Goal: Task Accomplishment & Management: Manage account settings

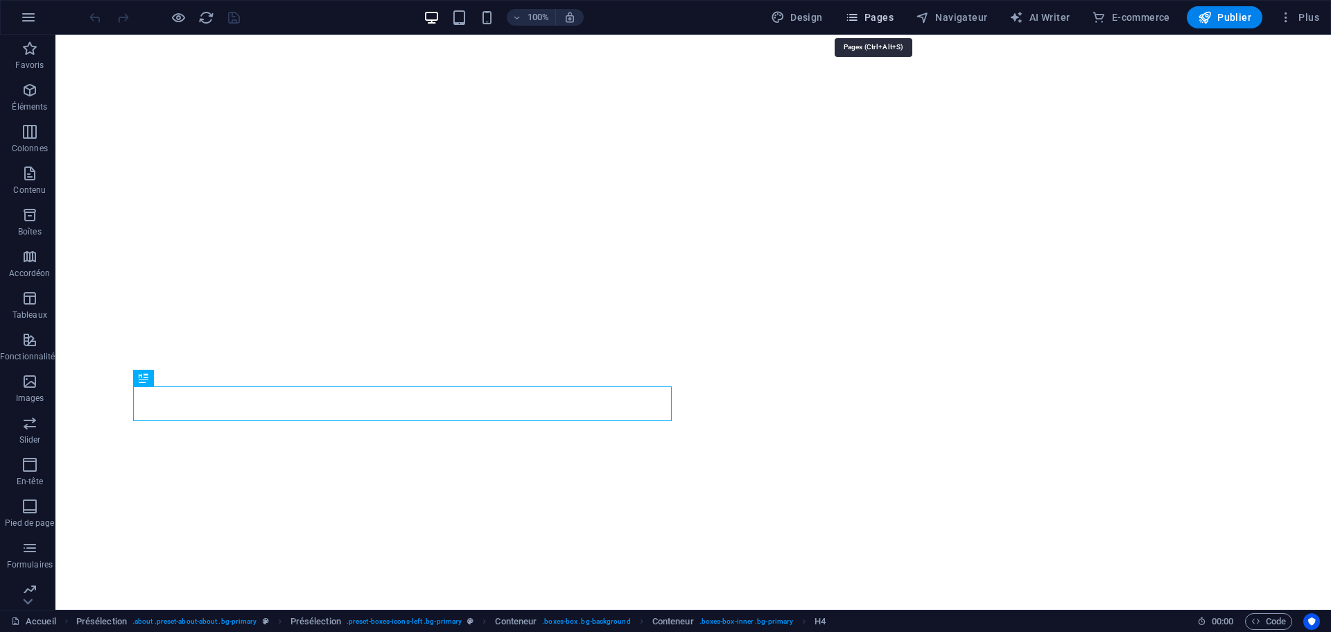
click at [877, 18] on span "Pages" at bounding box center [869, 17] width 49 height 14
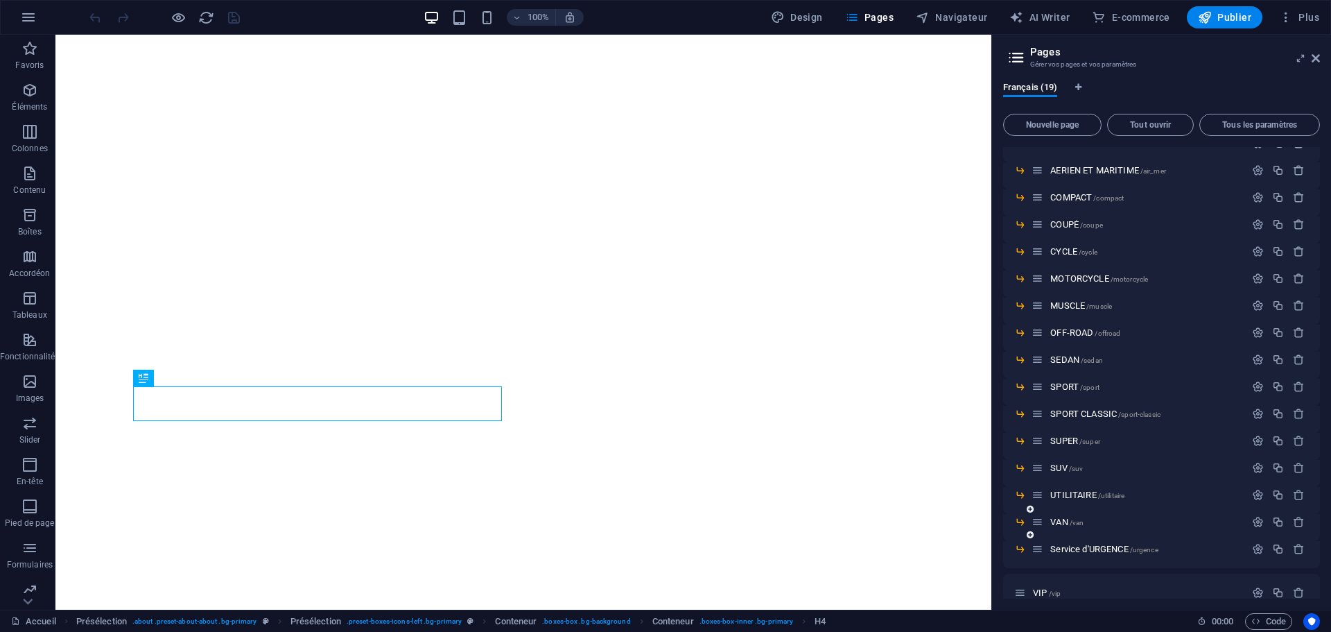
scroll to position [112, 0]
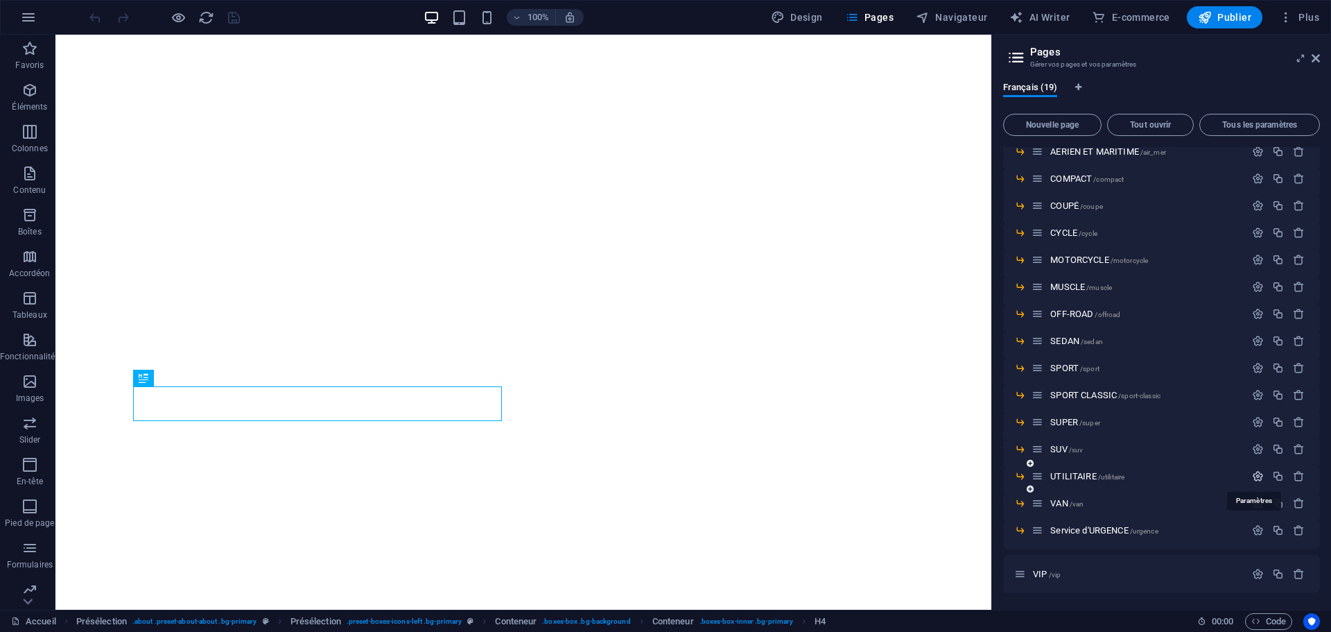
click at [1254, 475] on icon "button" at bounding box center [1258, 476] width 12 height 12
click at [1080, 531] on input "UTILITAIRE" at bounding box center [1161, 528] width 295 height 22
type input "COMMERCIAL"
type input "/commercial"
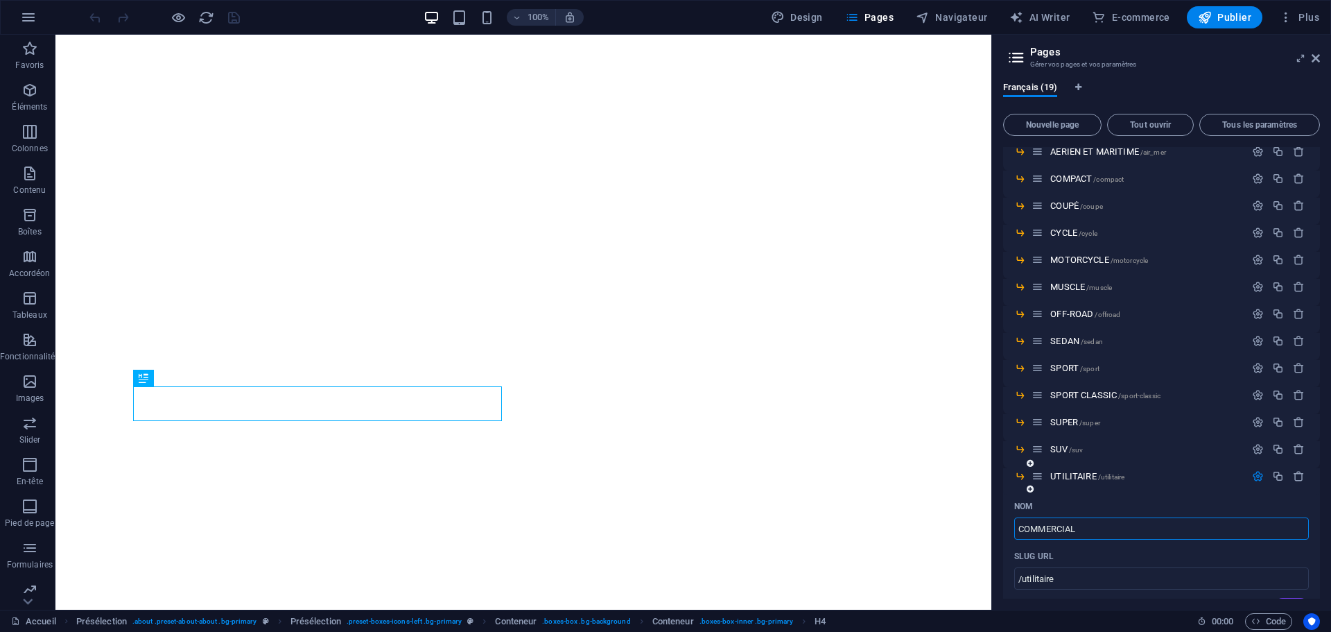
type input "COMMERCIAL"
click at [1256, 478] on icon "button" at bounding box center [1258, 476] width 12 height 12
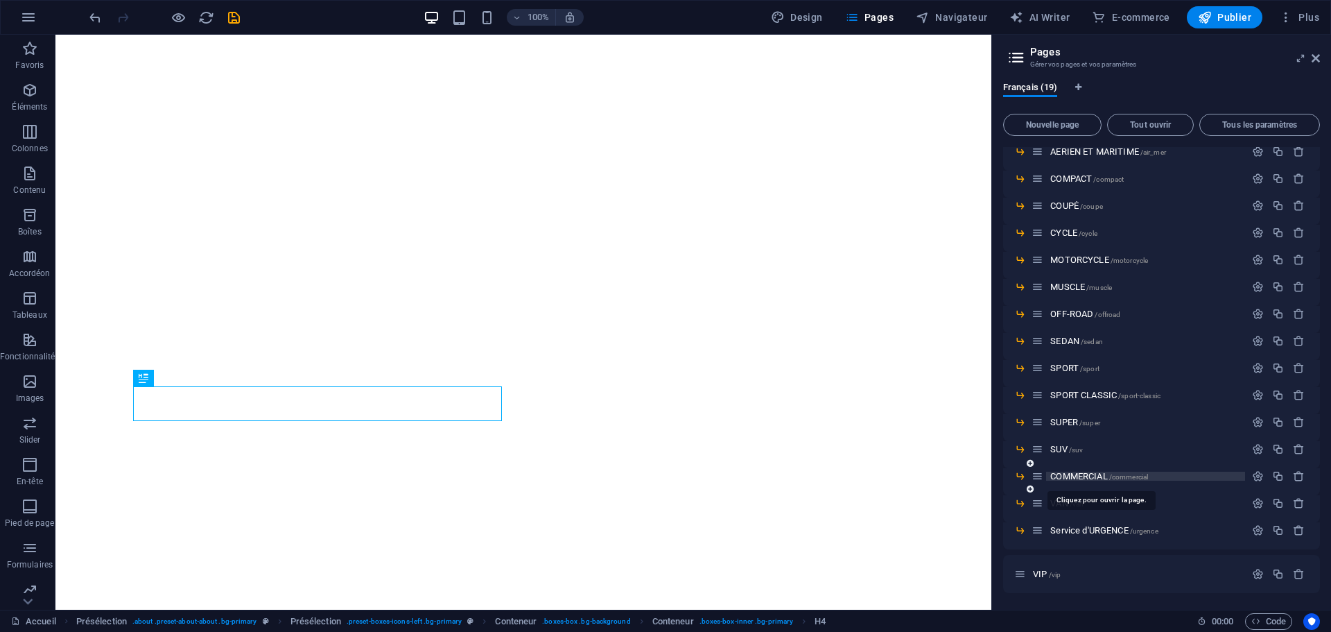
click at [1089, 475] on span "COMMERCIAL /commercial" at bounding box center [1100, 476] width 98 height 10
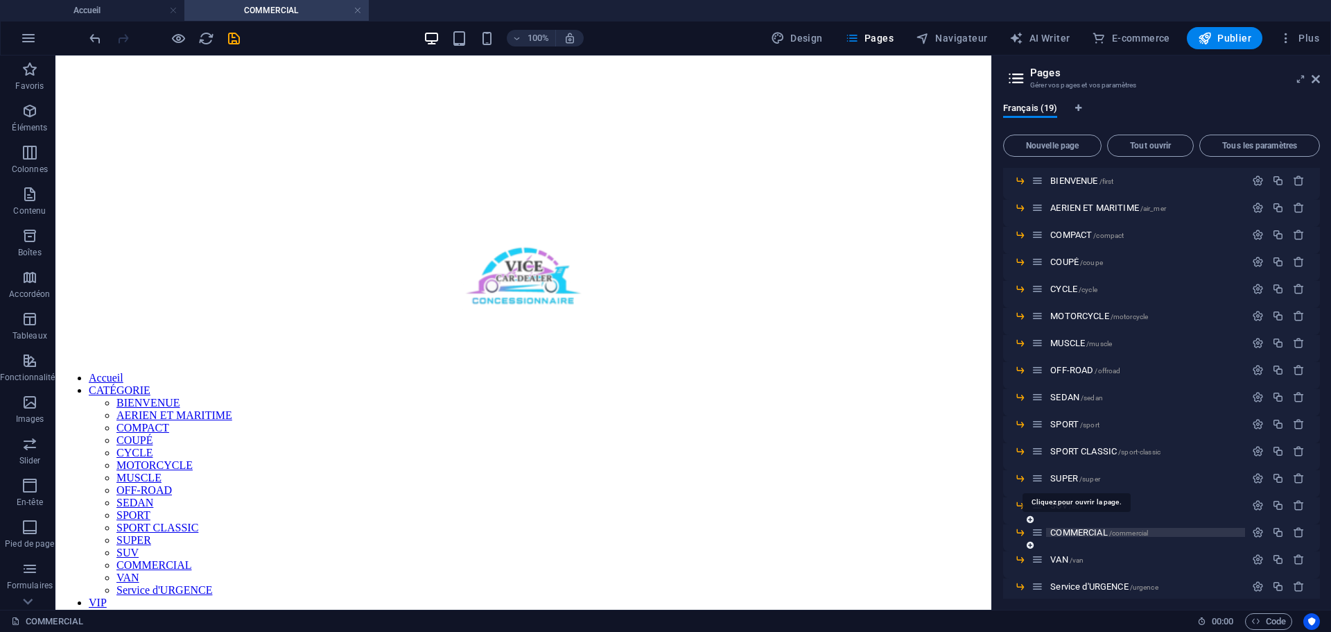
scroll to position [0, 0]
click at [233, 35] on icon "save" at bounding box center [234, 39] width 16 height 16
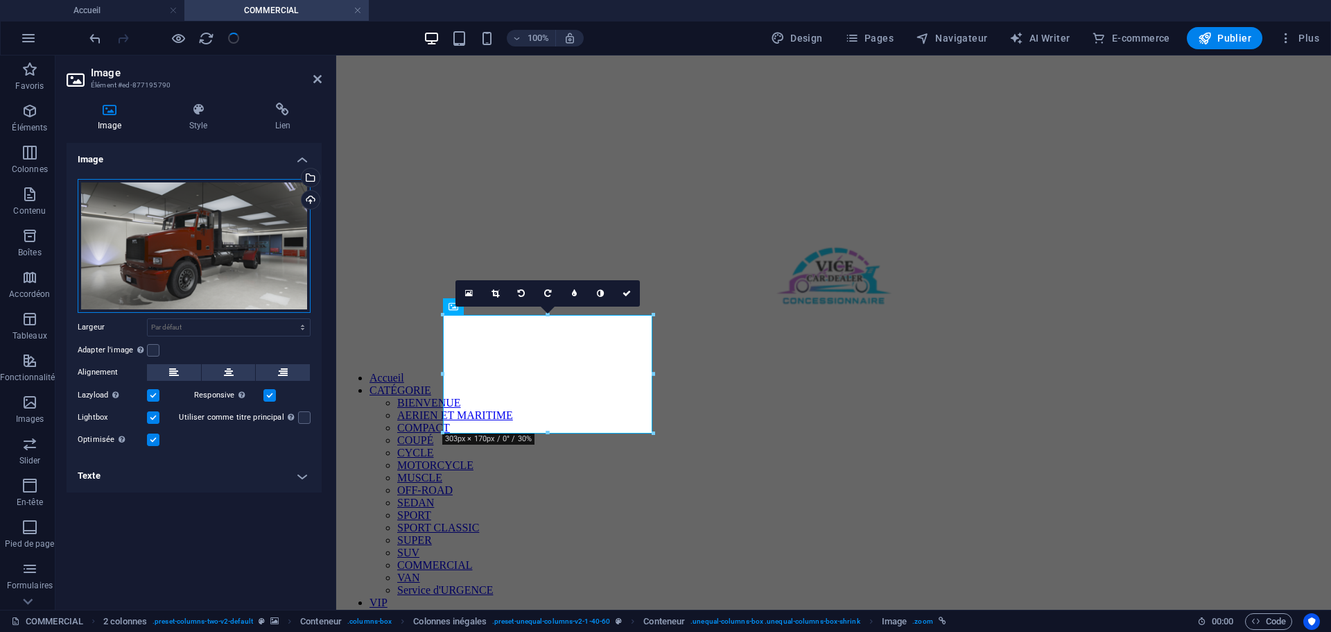
click at [207, 212] on div "Glissez les fichiers ici, cliquez pour choisir les fichiers ou sélectionnez les…" at bounding box center [194, 246] width 233 height 134
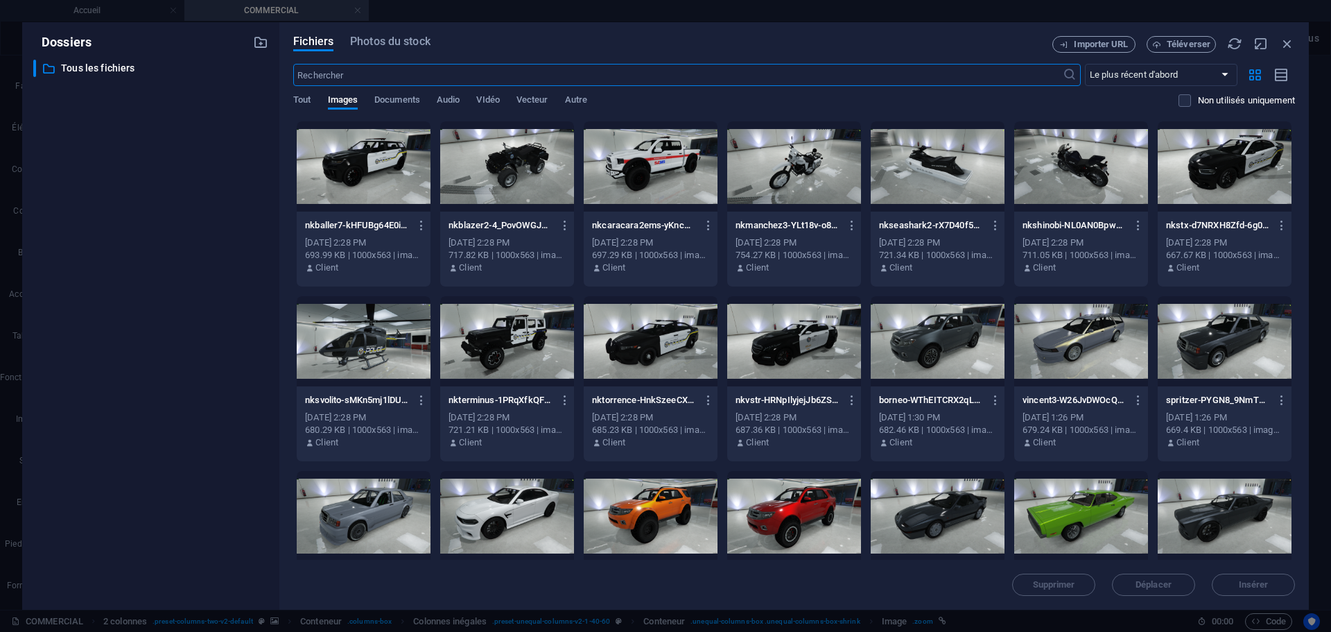
click at [418, 74] on input "text" at bounding box center [677, 75] width 769 height 22
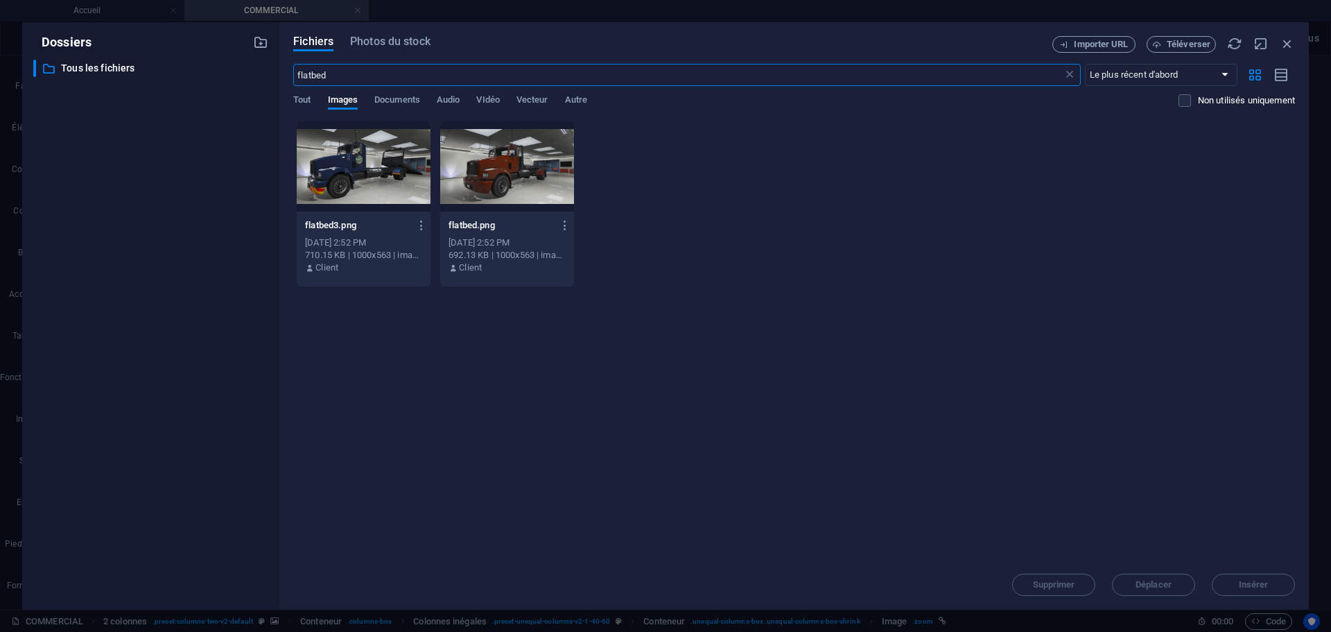
type input "flatbed"
click at [380, 164] on div at bounding box center [364, 166] width 134 height 90
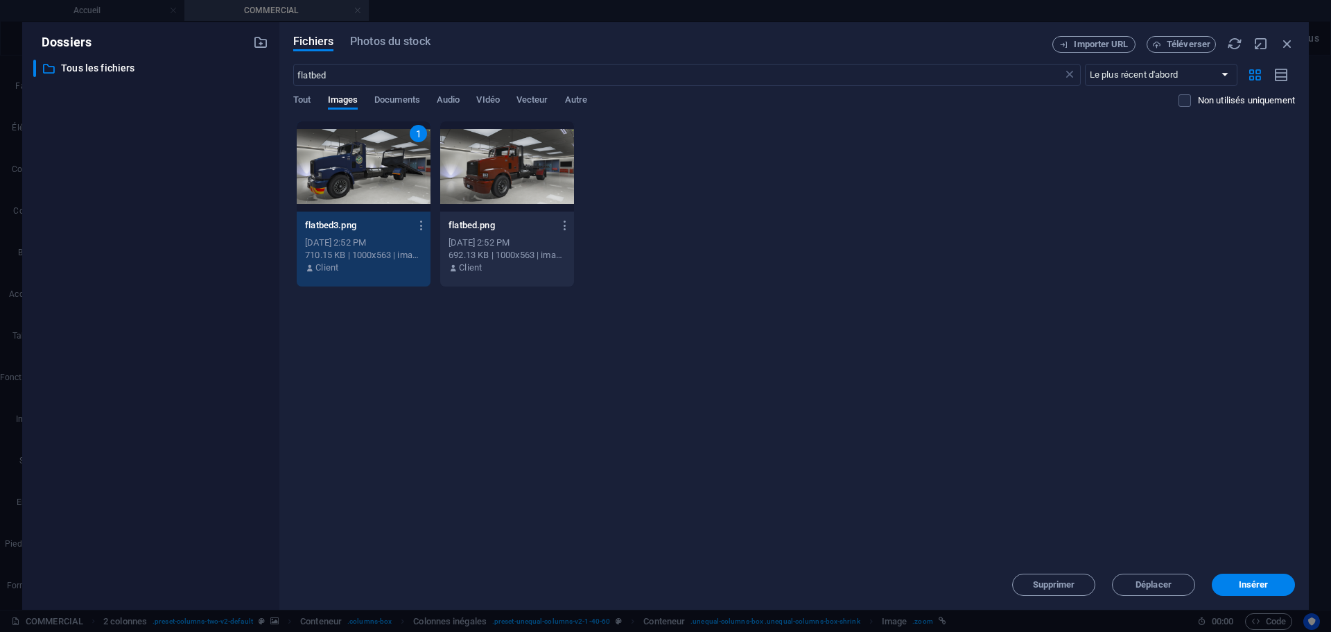
click at [380, 164] on div "1" at bounding box center [364, 166] width 134 height 90
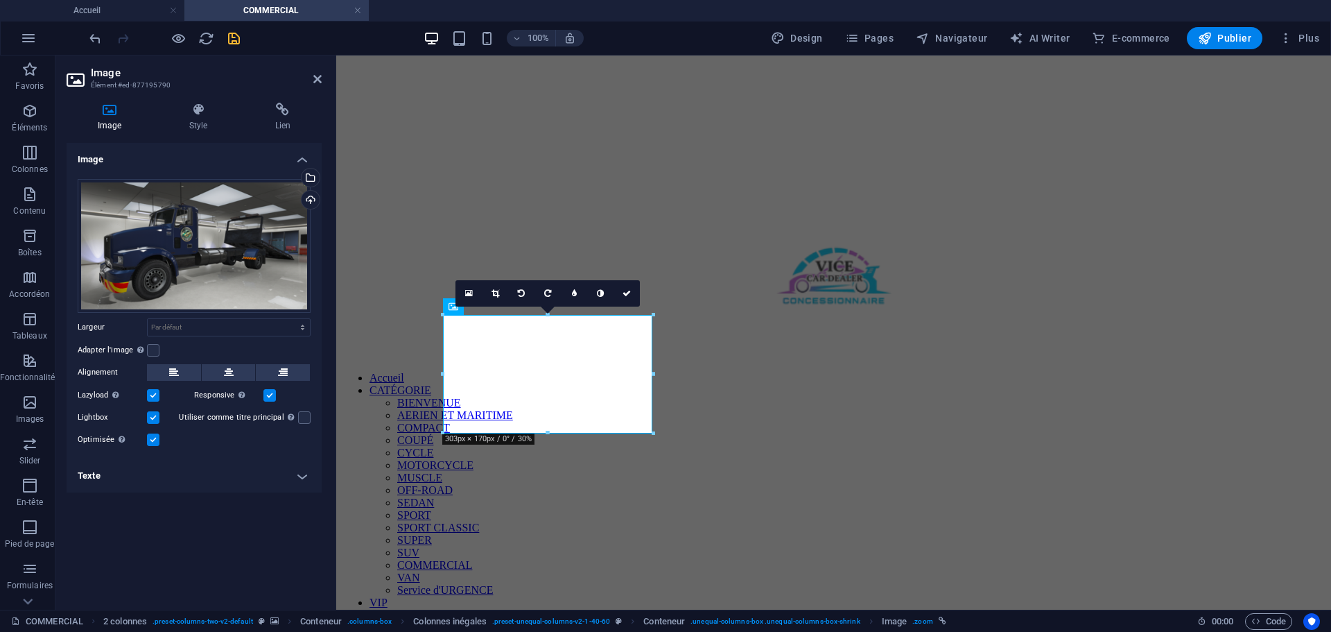
click at [672, 585] on figure at bounding box center [834, 585] width 984 height 0
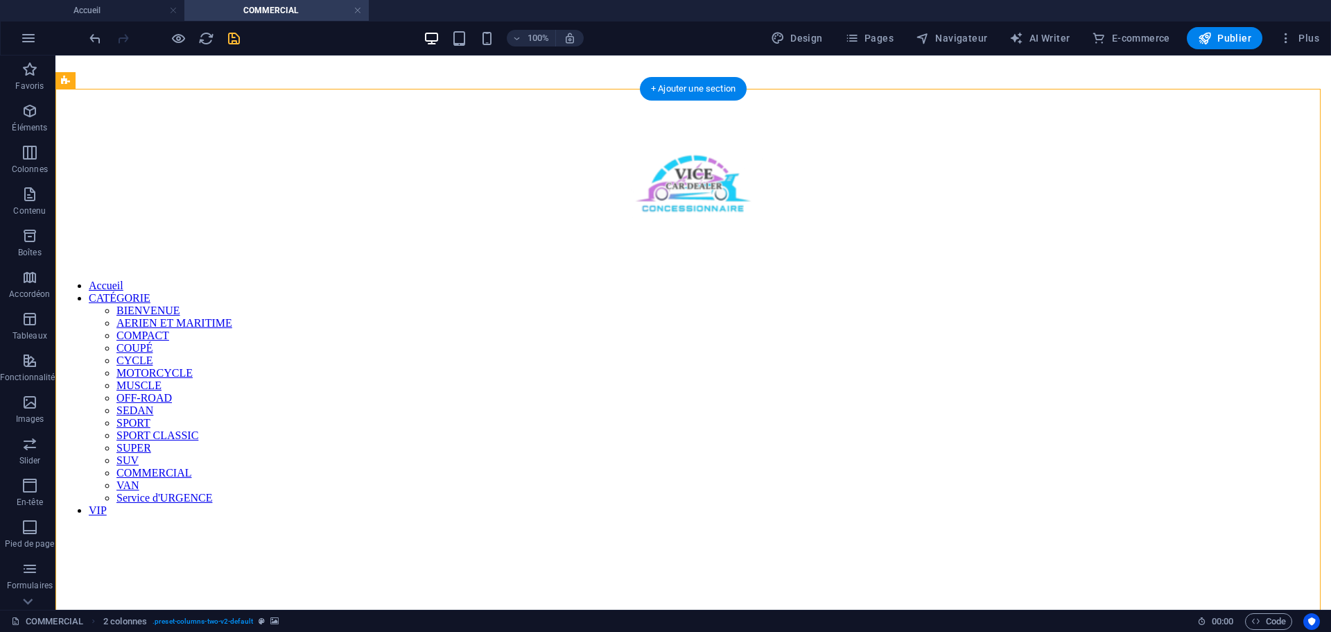
scroll to position [139, 0]
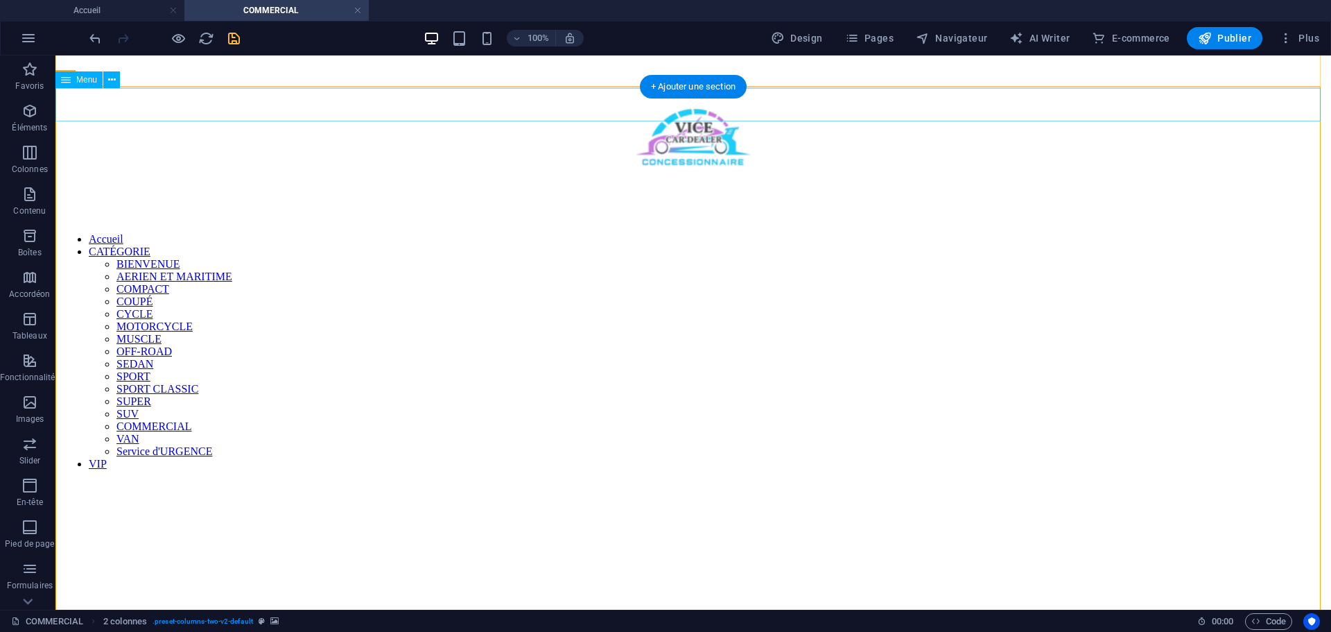
click at [920, 233] on nav "Accueil CATÉGORIE BIENVENUE AERIEN ET MARITIME COMPACT COUPÉ CYCLE MOTORCYCLE M…" at bounding box center [693, 351] width 1265 height 237
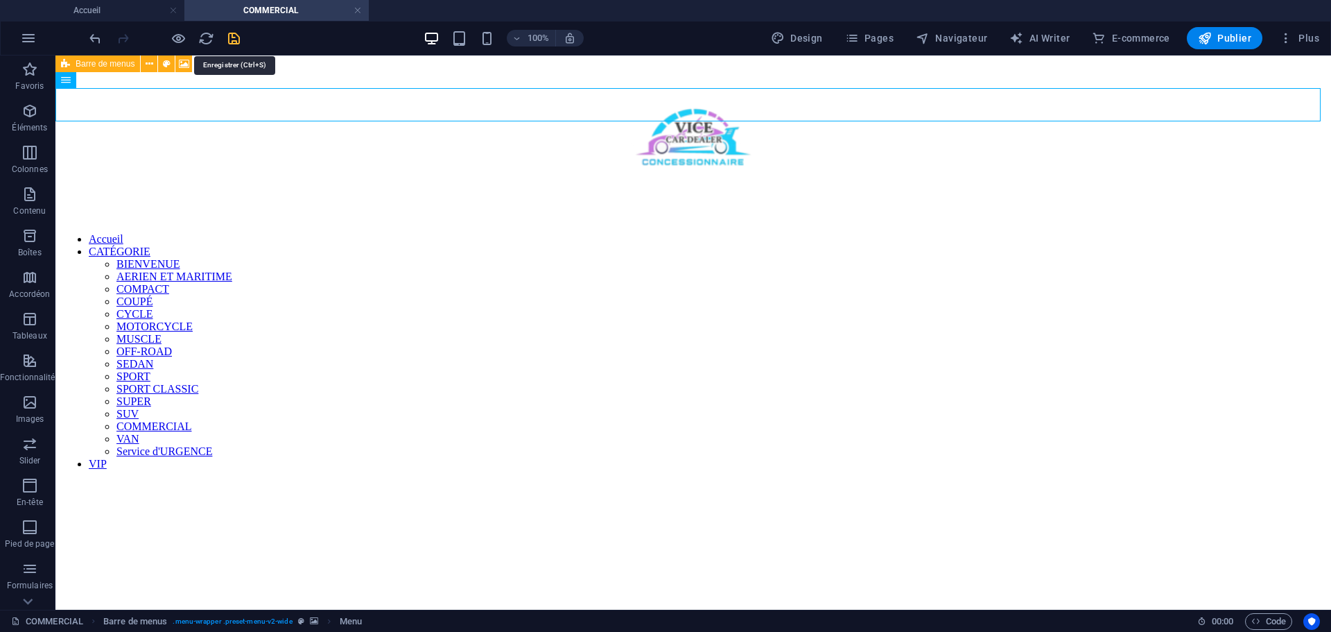
click at [224, 37] on div at bounding box center [164, 38] width 155 height 22
click at [237, 37] on icon "save" at bounding box center [234, 39] width 16 height 16
